Goal: Task Accomplishment & Management: Manage account settings

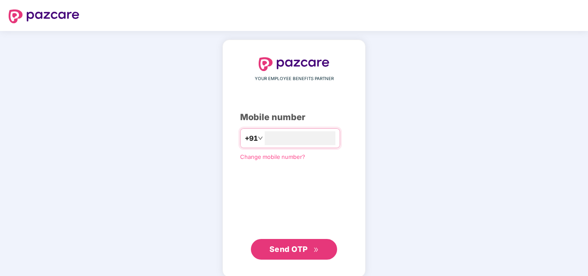
type input "**********"
click at [290, 253] on span "Send OTP" at bounding box center [289, 249] width 38 height 9
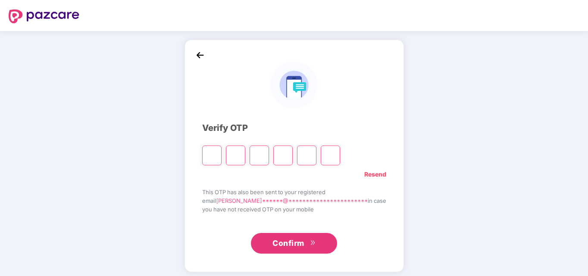
type input "*"
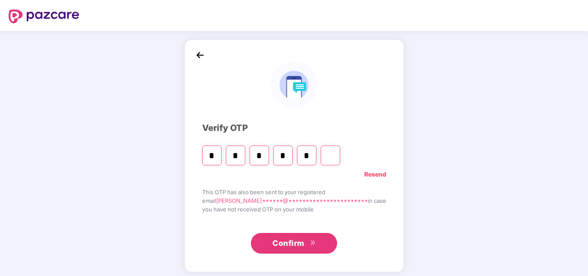
type input "*"
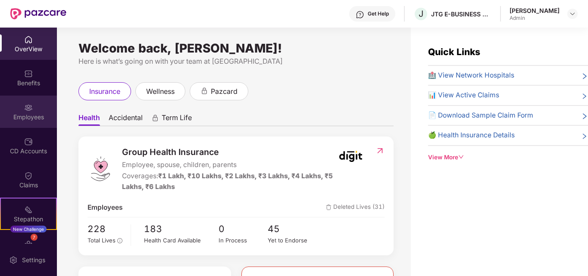
click at [27, 113] on div "Employees" at bounding box center [28, 117] width 57 height 9
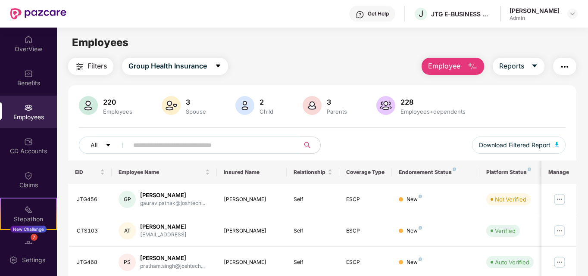
click at [143, 147] on input "text" at bounding box center [210, 145] width 155 height 13
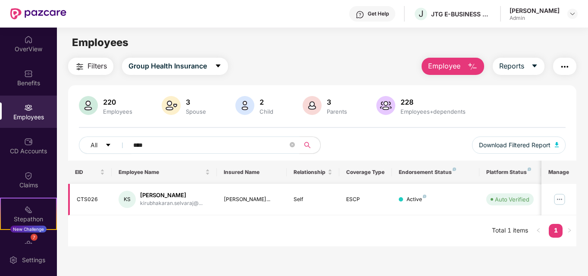
type input "****"
click at [560, 200] on img at bounding box center [560, 200] width 14 height 14
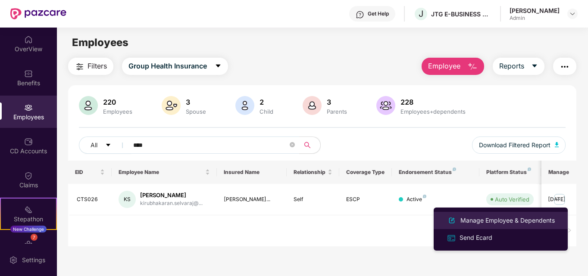
click at [485, 221] on div "Manage Employee & Dependents" at bounding box center [508, 220] width 98 height 9
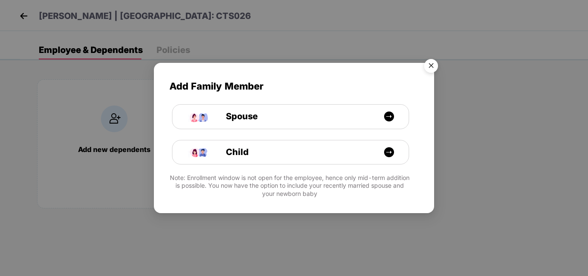
click at [431, 63] on img "Close" at bounding box center [431, 67] width 24 height 24
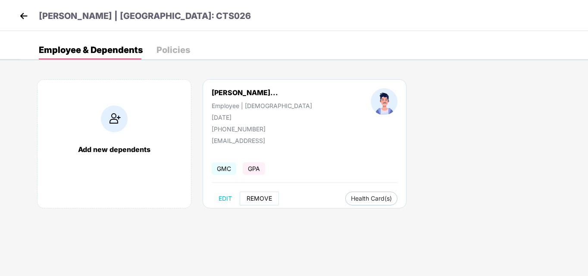
click at [260, 198] on span "REMOVE" at bounding box center [259, 198] width 25 height 7
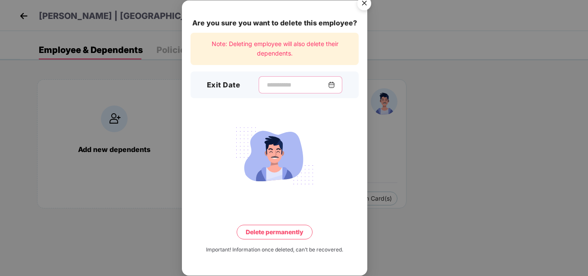
click at [266, 85] on input at bounding box center [297, 85] width 62 height 9
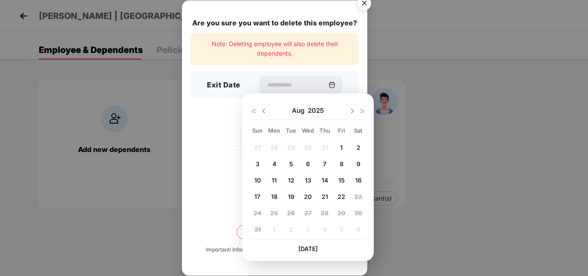
click at [342, 198] on span "22" at bounding box center [342, 196] width 8 height 7
type input "**********"
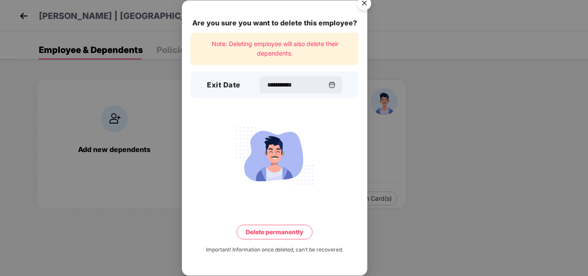
click at [264, 233] on button "Delete permanently" at bounding box center [275, 232] width 76 height 15
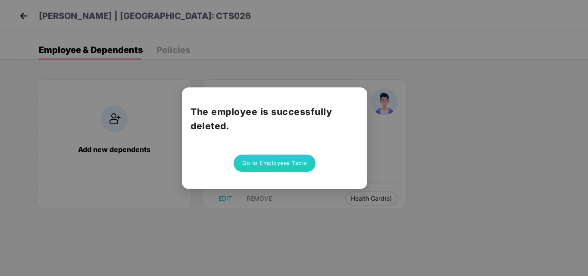
click at [289, 165] on button "Go to Employees Table" at bounding box center [275, 163] width 82 height 17
